Goal: Find contact information: Find contact information

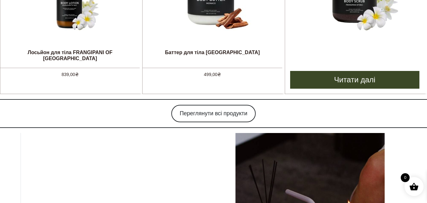
scroll to position [684, 0]
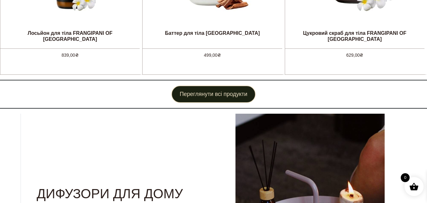
click at [211, 95] on link "Переглянути всі продукти" at bounding box center [213, 93] width 84 height 17
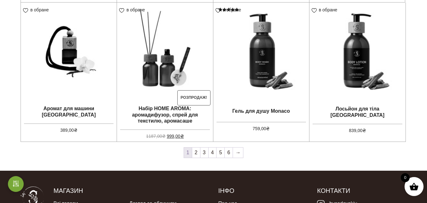
scroll to position [533, 0]
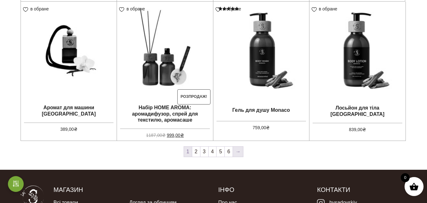
click at [239, 149] on link "→" at bounding box center [238, 151] width 10 height 10
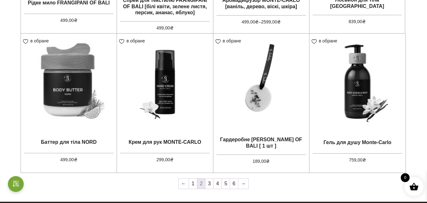
scroll to position [514, 0]
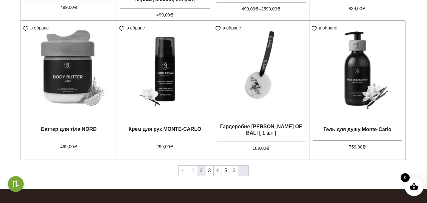
click at [242, 169] on link "→" at bounding box center [243, 170] width 10 height 10
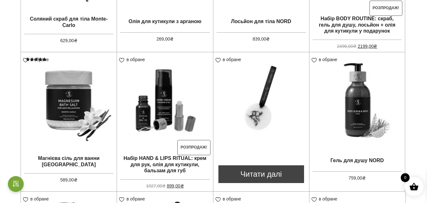
scroll to position [368, 0]
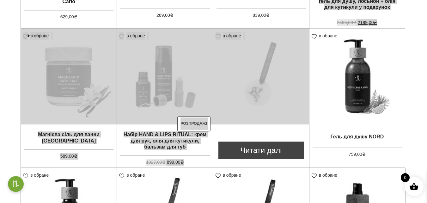
drag, startPoint x: 213, startPoint y: 141, endPoint x: 213, endPoint y: 79, distance: 62.3
click at [213, 79] on li "в обране View wishlist Гардеробне саше NORD [ 1 шт ] 189,00 ₴ Читати далі" at bounding box center [261, 97] width 96 height 139
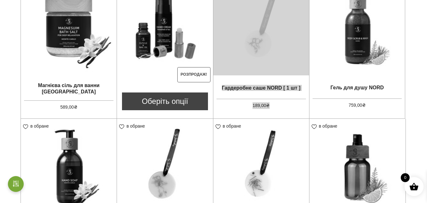
scroll to position [447, 0]
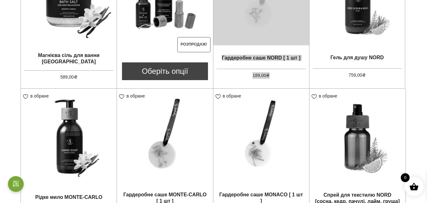
click at [212, 161] on img at bounding box center [165, 136] width 96 height 96
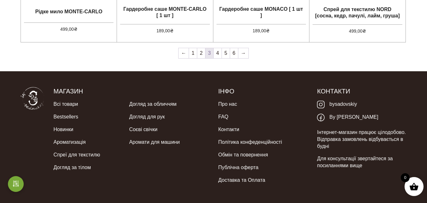
scroll to position [633, 0]
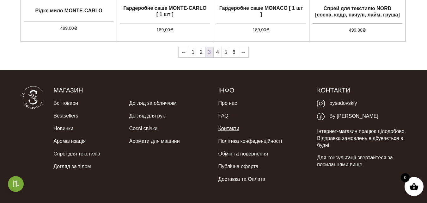
click at [223, 131] on link "Контакти" at bounding box center [228, 128] width 21 height 13
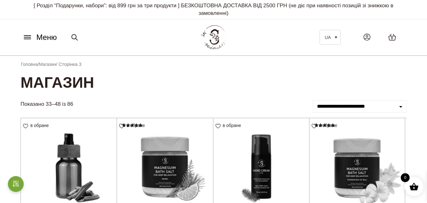
scroll to position [177, 0]
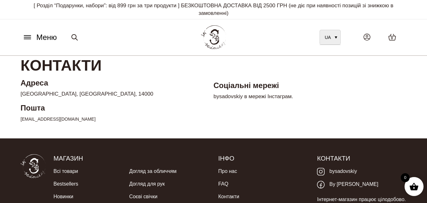
click at [336, 36] on link "UA" at bounding box center [330, 37] width 21 height 15
click at [337, 36] on link "UA" at bounding box center [330, 37] width 21 height 15
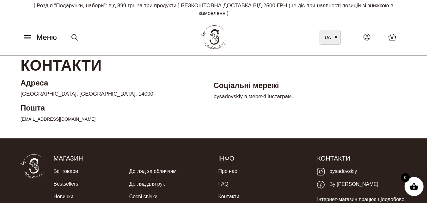
click at [335, 36] on link "UA" at bounding box center [330, 37] width 21 height 15
click at [337, 37] on link "UA" at bounding box center [330, 37] width 21 height 15
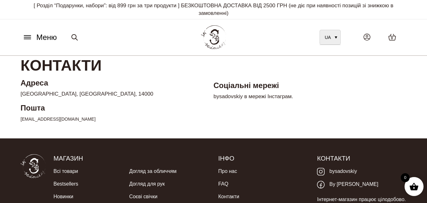
click at [337, 37] on link "UA" at bounding box center [330, 37] width 21 height 15
click at [312, 67] on h1 "Контакти" at bounding box center [214, 66] width 386 height 20
click at [335, 39] on link "UA" at bounding box center [330, 37] width 21 height 15
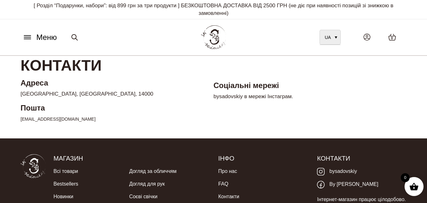
click at [335, 39] on link "UA" at bounding box center [330, 37] width 21 height 15
click at [338, 37] on link "UA" at bounding box center [330, 37] width 21 height 15
